Goal: Task Accomplishment & Management: Manage account settings

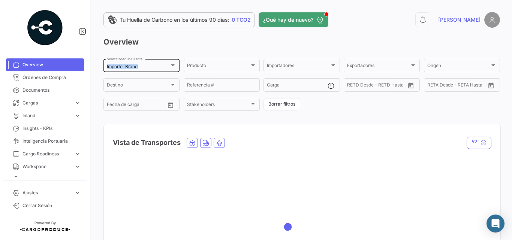
click at [152, 65] on div "Importer Brand Seleccionar un Cliente" at bounding box center [141, 65] width 69 height 15
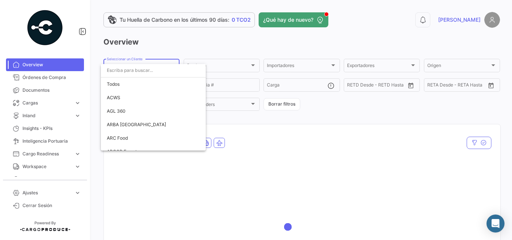
scroll to position [1359, 0]
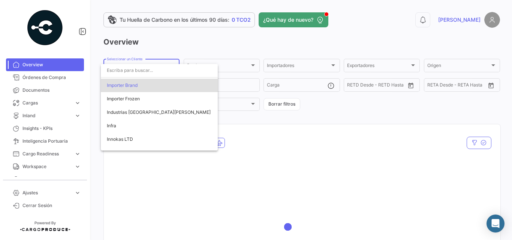
type input "q"
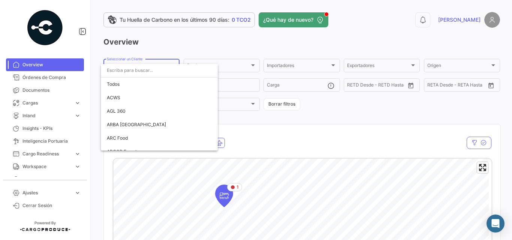
click at [166, 27] on div at bounding box center [256, 120] width 512 height 240
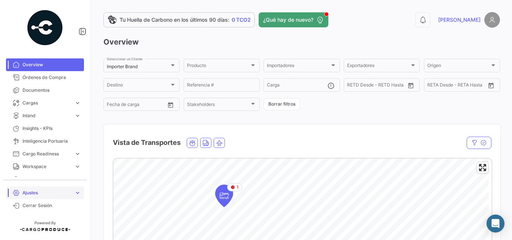
click at [64, 191] on span "Ajustes" at bounding box center [46, 193] width 49 height 7
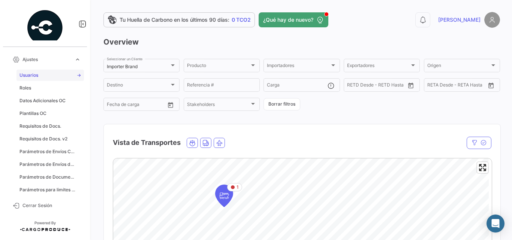
click at [48, 72] on link "Usuarios" at bounding box center [49, 75] width 67 height 11
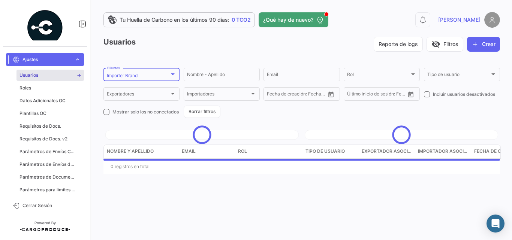
click at [148, 76] on div "Importer Brand" at bounding box center [138, 75] width 63 height 5
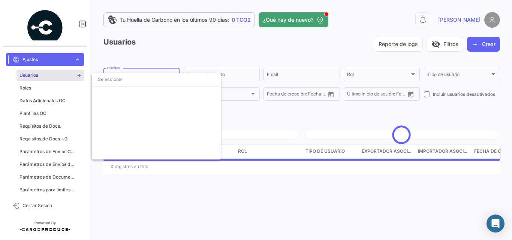
scroll to position [1315, 0]
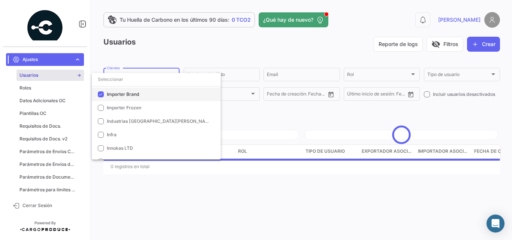
click at [124, 97] on span "Importer Brand" at bounding box center [159, 94] width 105 height 7
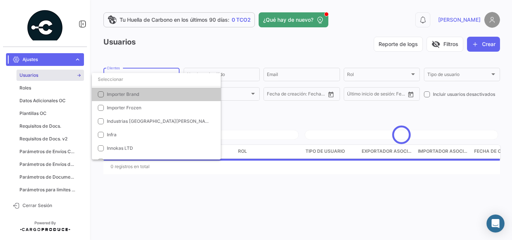
click at [239, 55] on div at bounding box center [256, 120] width 512 height 240
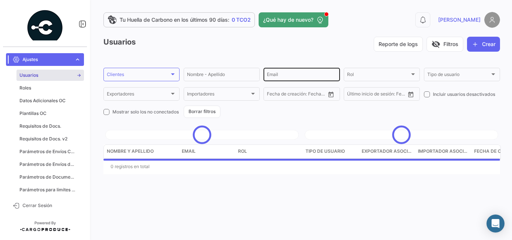
click at [279, 79] on div "Email" at bounding box center [301, 74] width 69 height 15
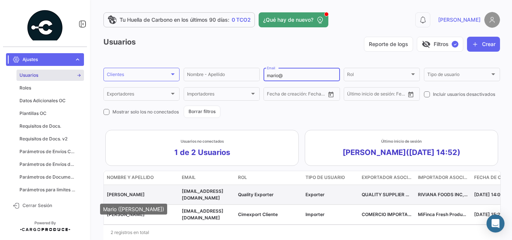
type input "mario@"
click at [122, 197] on span "[PERSON_NAME]" at bounding box center [126, 195] width 38 height 6
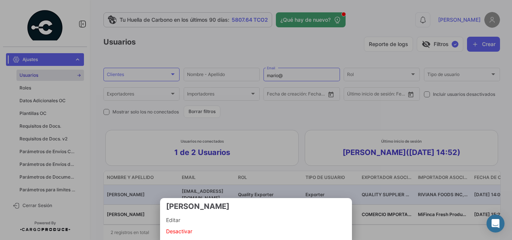
click at [185, 232] on span "Desactivar" at bounding box center [256, 231] width 180 height 9
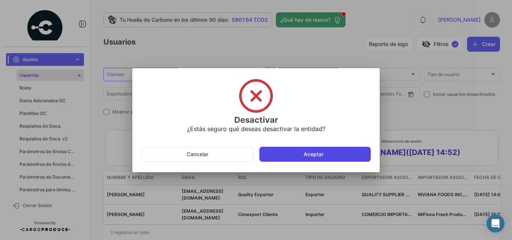
click at [316, 152] on button "Aceptar" at bounding box center [314, 154] width 111 height 15
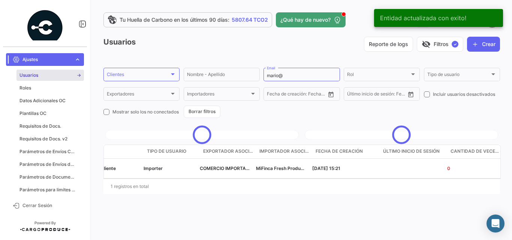
scroll to position [0, 149]
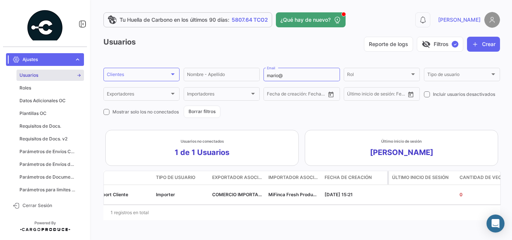
drag, startPoint x: 321, startPoint y: 181, endPoint x: 344, endPoint y: 179, distance: 22.6
click at [344, 179] on datatable-header-cell "Fecha de creación" at bounding box center [354, 177] width 67 height 13
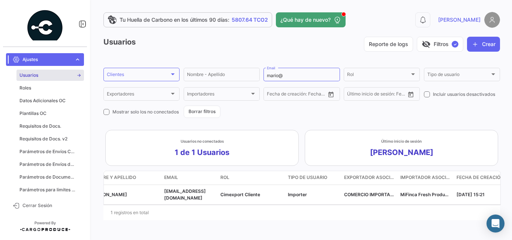
scroll to position [0, 0]
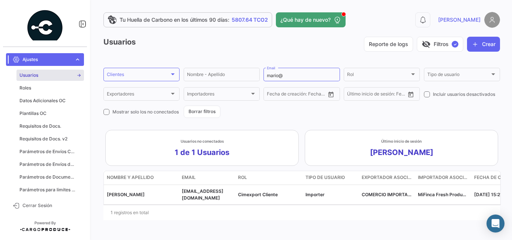
click at [424, 94] on span at bounding box center [427, 94] width 6 height 6
click at [426, 97] on input "Incluir usuarios desactivados" at bounding box center [426, 97] width 0 height 0
checkbox input "true"
